Goal: Transaction & Acquisition: Subscribe to service/newsletter

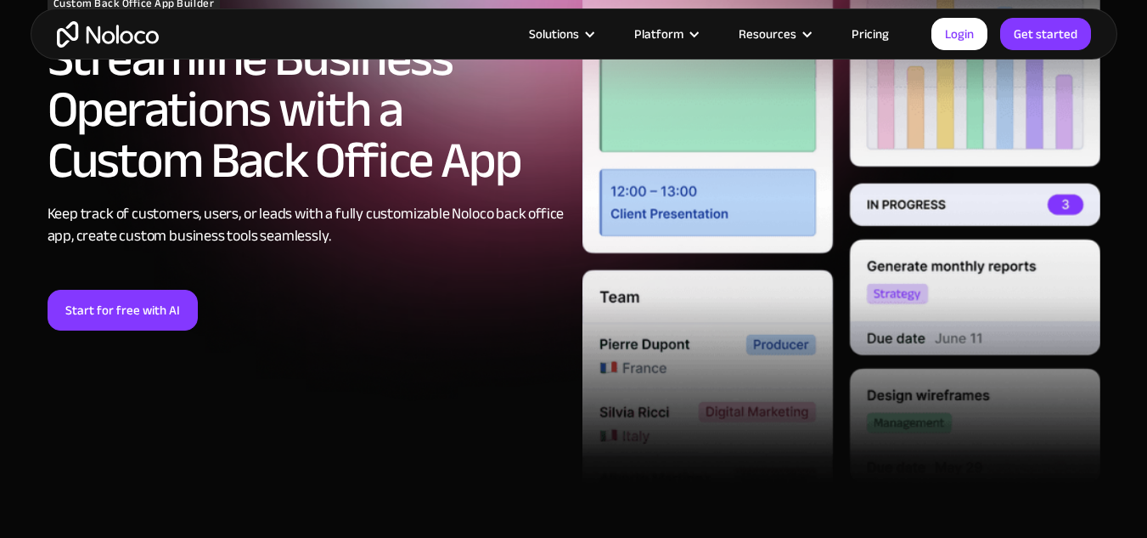
scroll to position [262, 0]
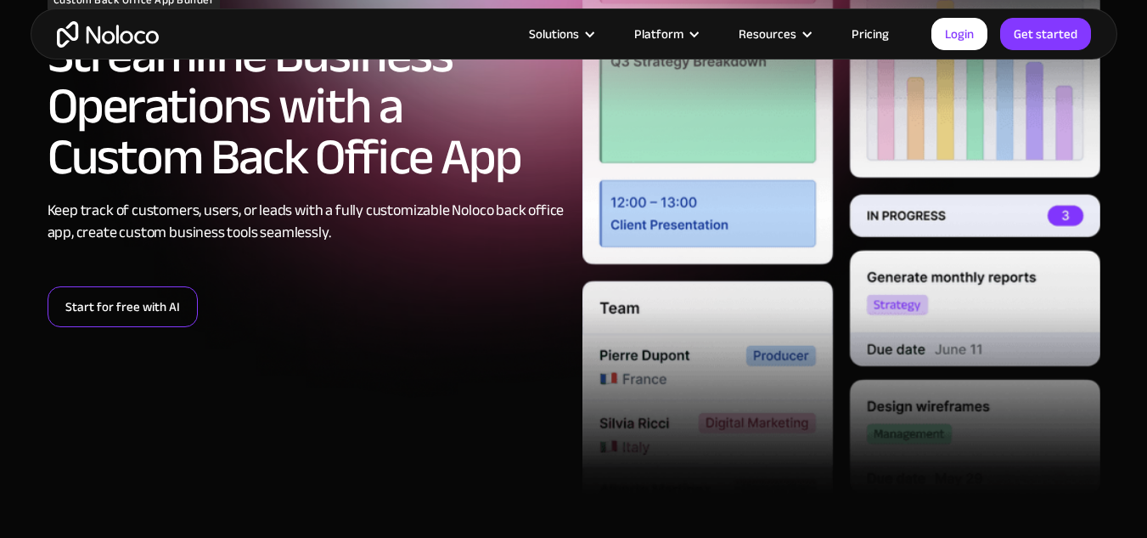
click at [168, 303] on link "Start for free with AI" at bounding box center [123, 306] width 150 height 41
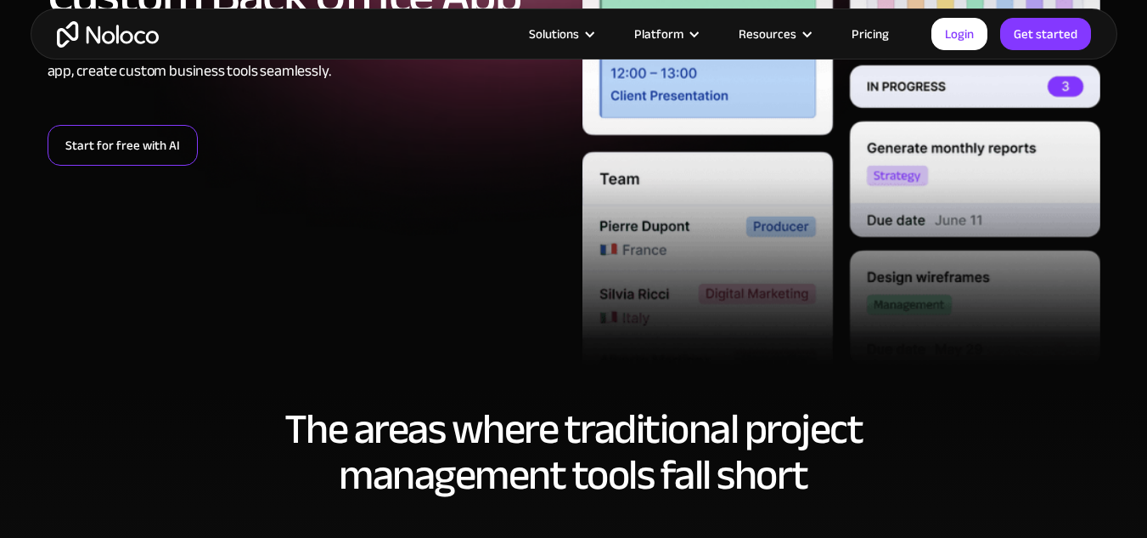
click at [139, 149] on link "Start for free with AI" at bounding box center [123, 145] width 150 height 41
